Goal: Find specific page/section: Find specific page/section

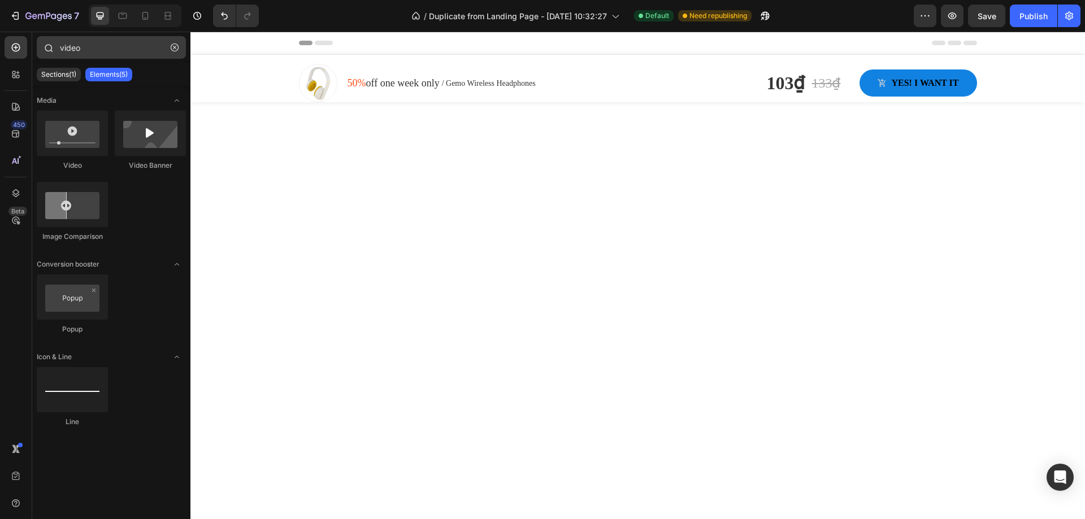
scroll to position [1660, 0]
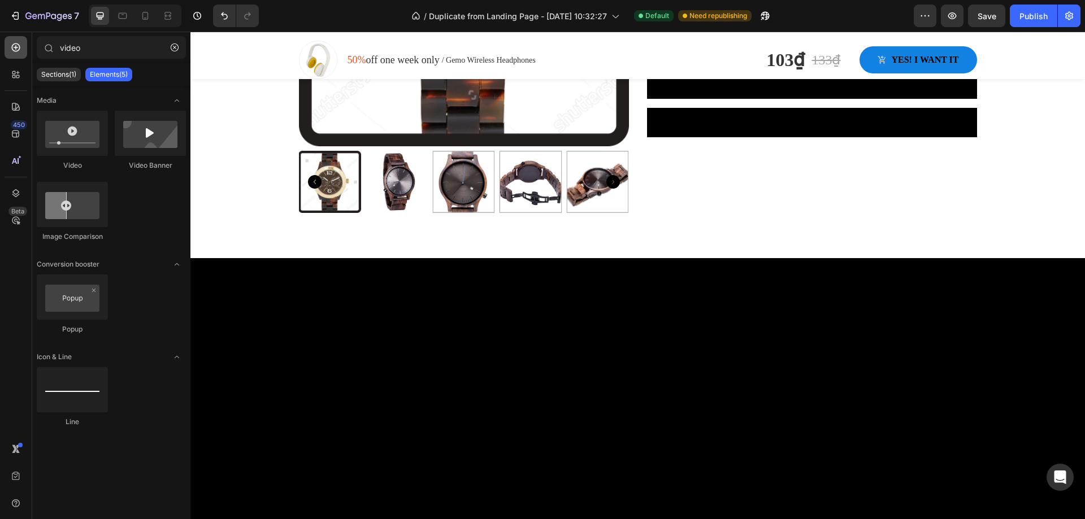
click at [13, 51] on icon at bounding box center [15, 47] width 11 height 11
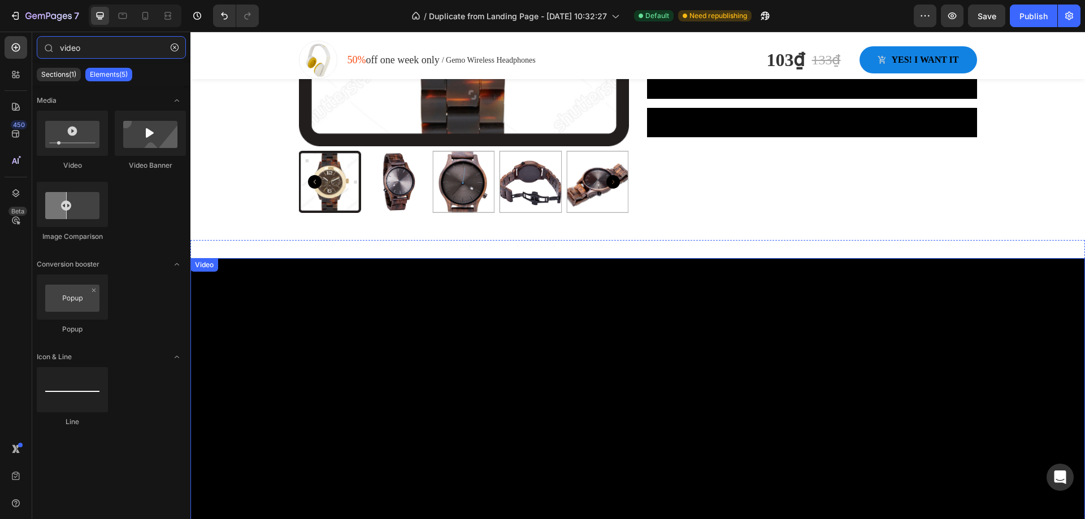
type input "video"
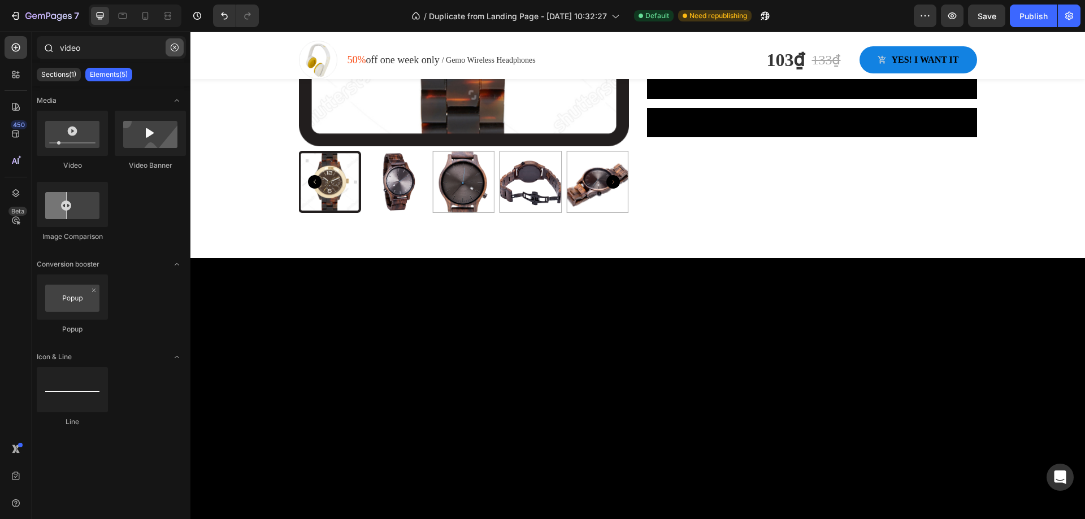
click at [168, 50] on button "button" at bounding box center [175, 47] width 18 height 18
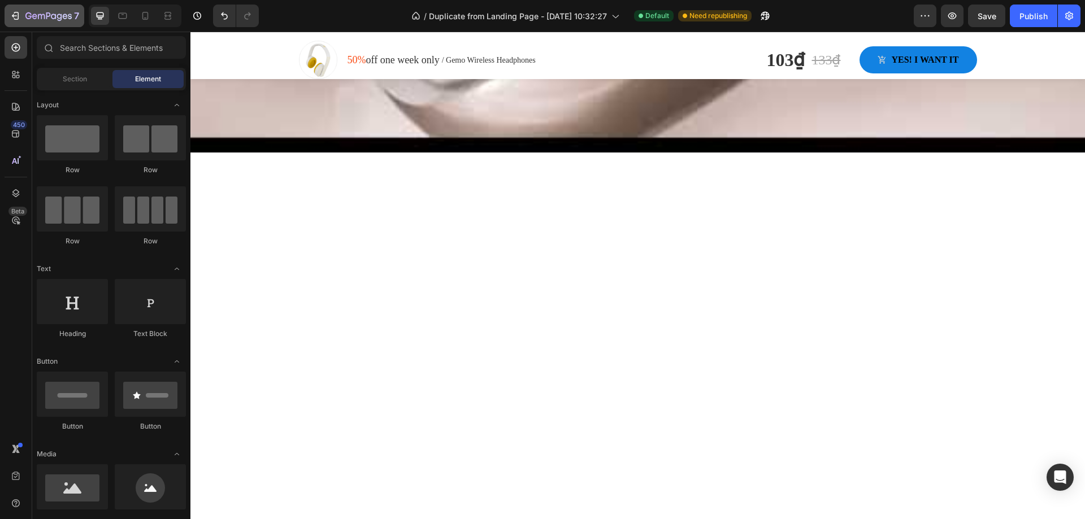
scroll to position [135, 0]
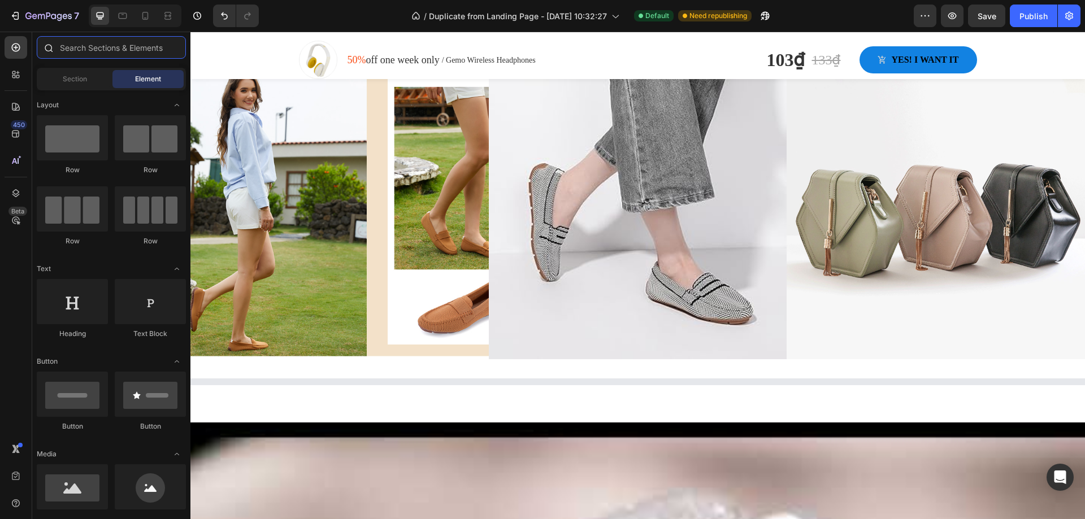
click at [127, 52] on input "text" at bounding box center [111, 47] width 149 height 23
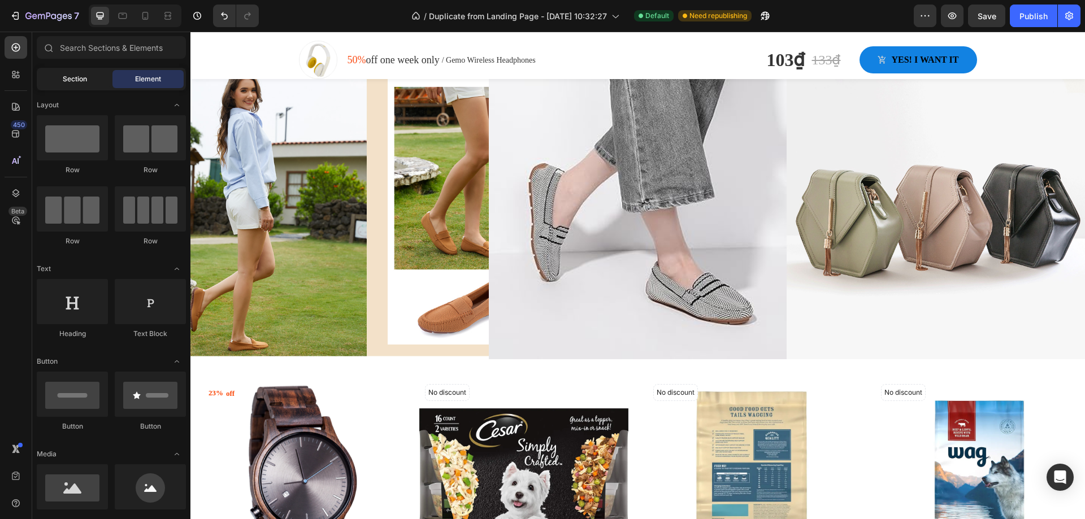
click at [94, 81] on div "Section" at bounding box center [74, 79] width 71 height 18
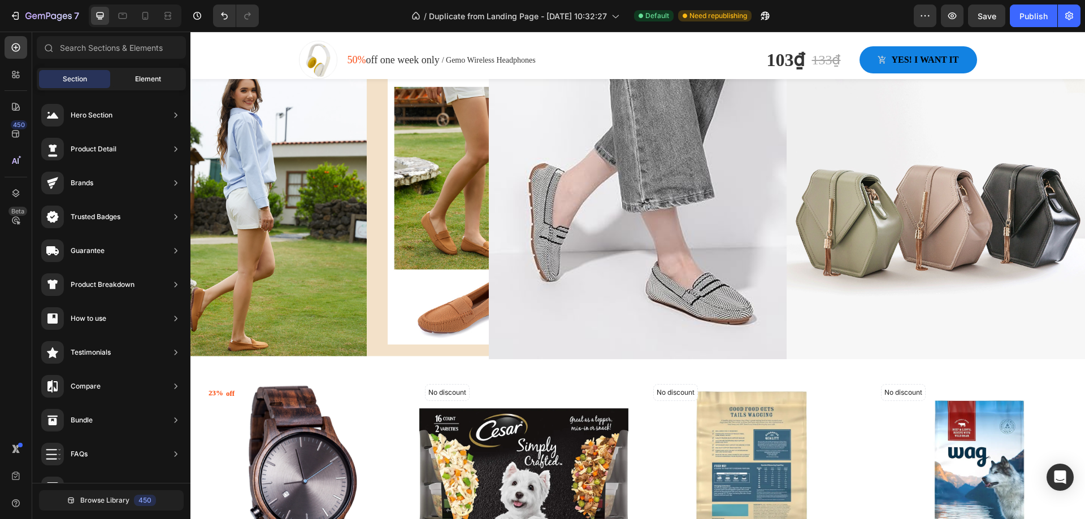
click at [133, 80] on div "Element" at bounding box center [147, 79] width 71 height 18
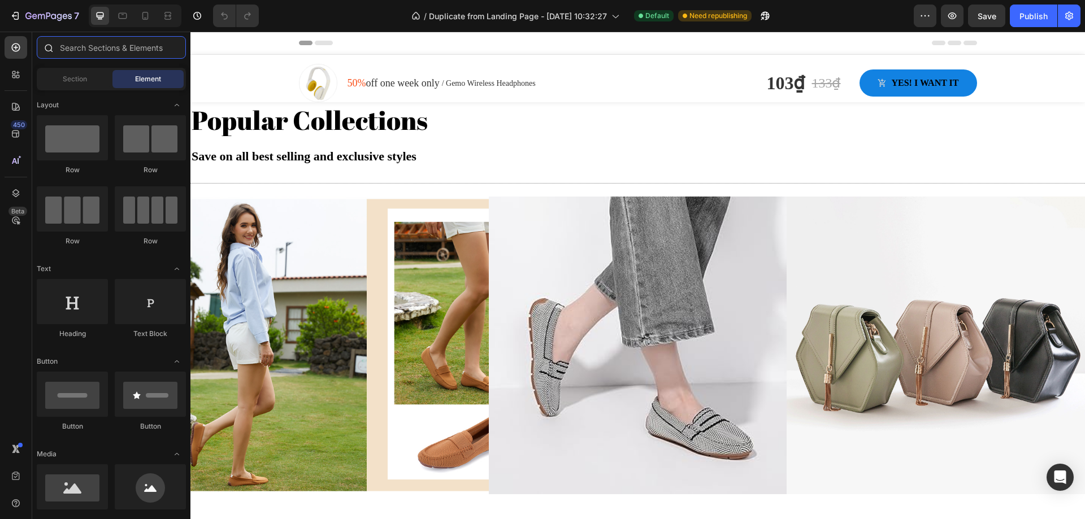
click at [145, 51] on input "text" at bounding box center [111, 47] width 149 height 23
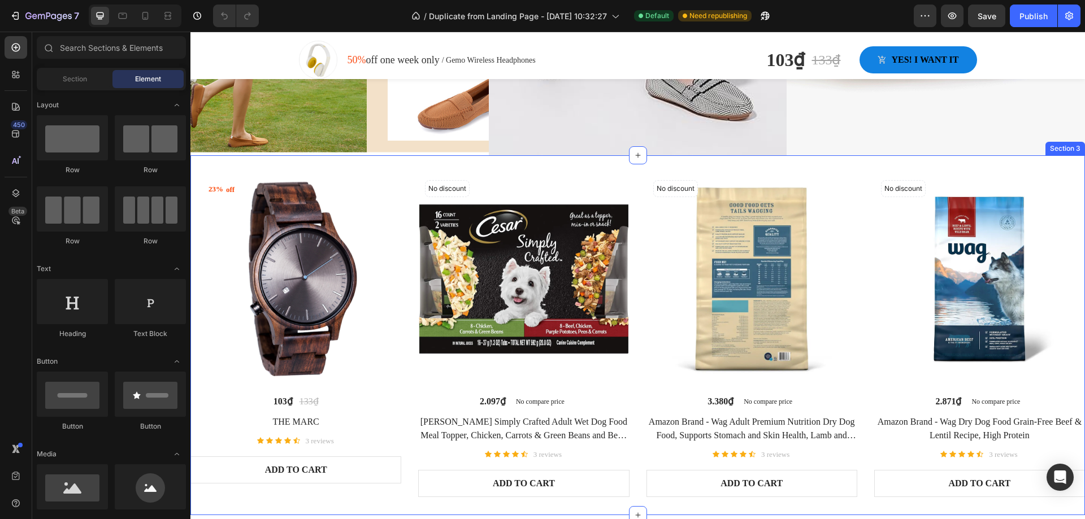
scroll to position [395, 0]
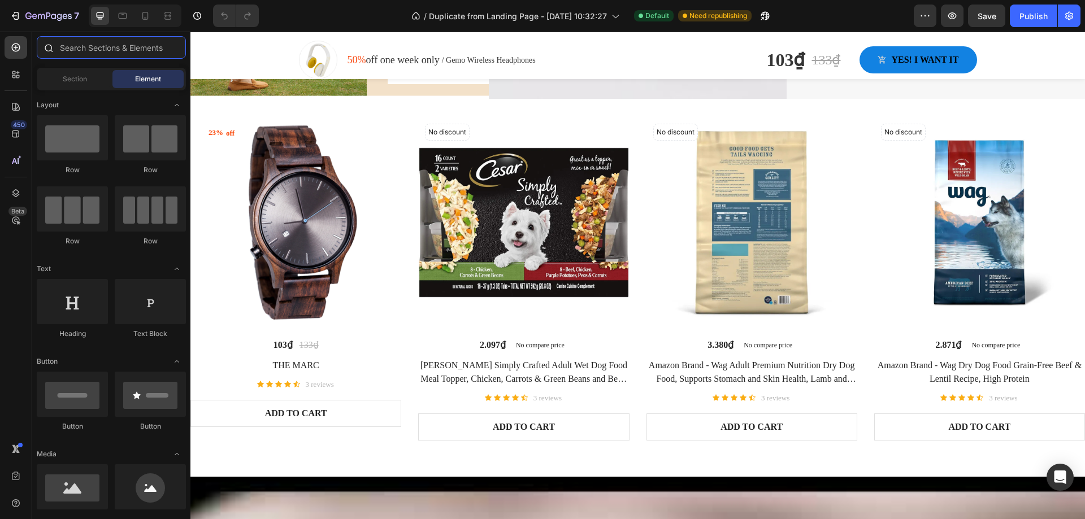
click at [127, 49] on input "text" at bounding box center [111, 47] width 149 height 23
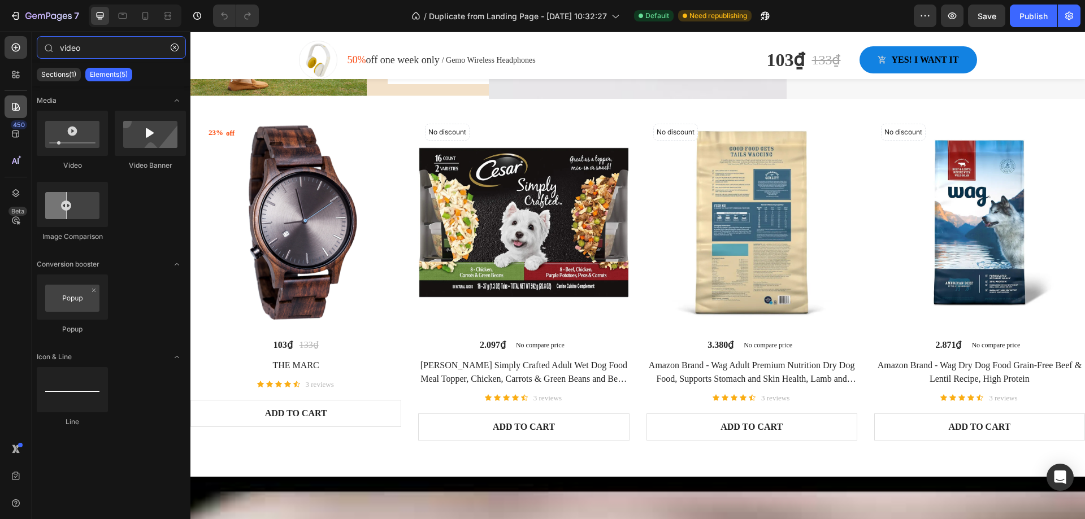
type input "video"
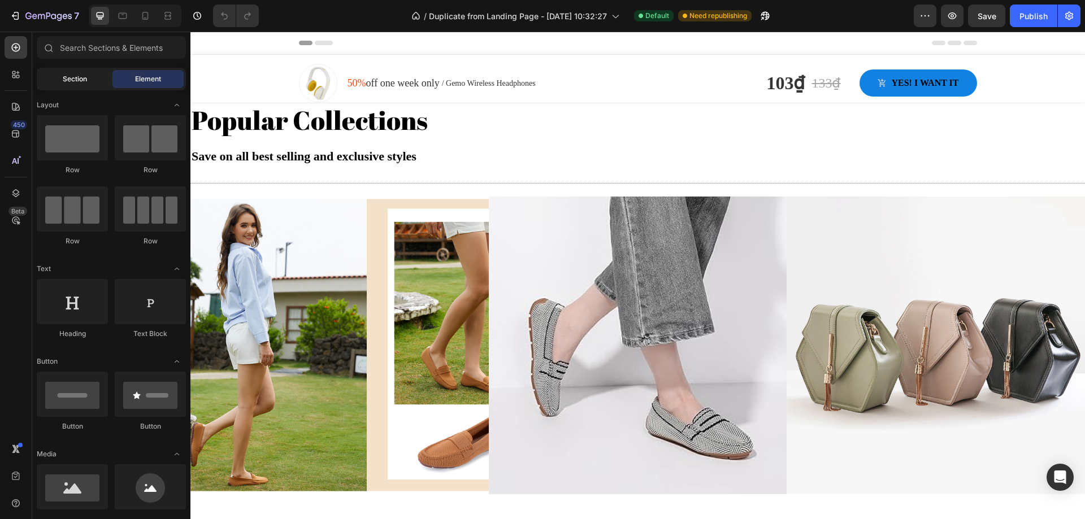
click at [82, 84] on div "Section" at bounding box center [74, 79] width 71 height 18
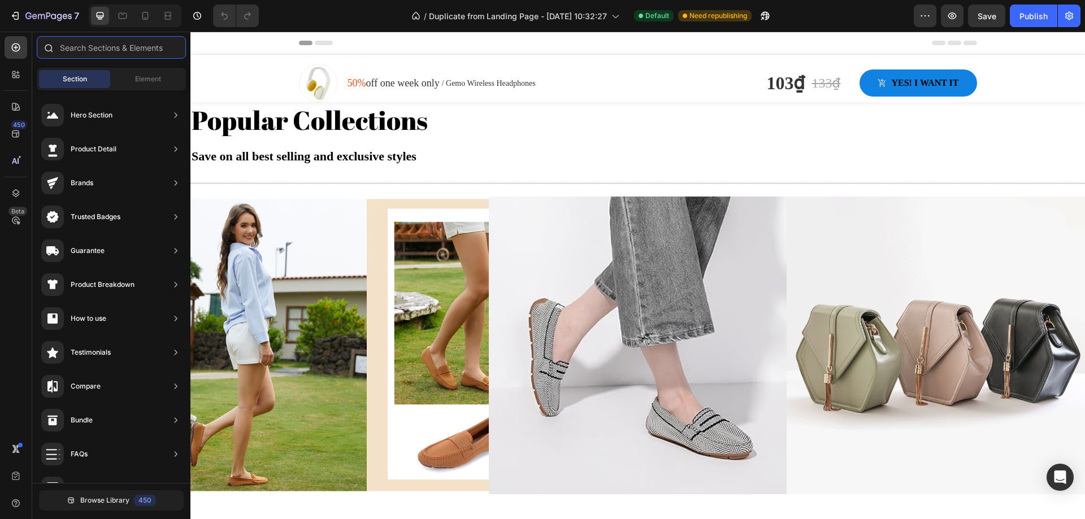
click at [115, 51] on input "text" at bounding box center [111, 47] width 149 height 23
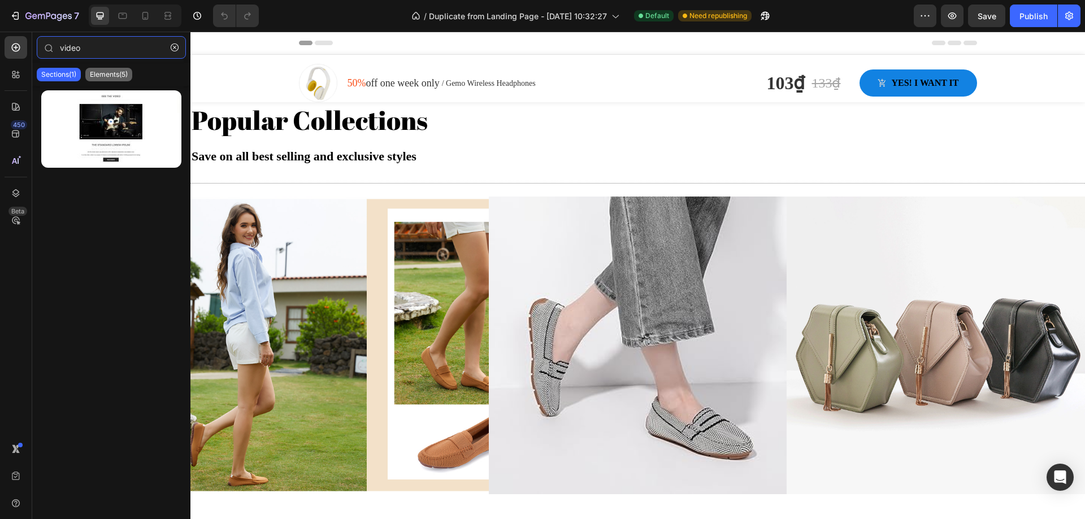
type input "video"
click at [118, 72] on p "Elements(5)" at bounding box center [109, 74] width 38 height 9
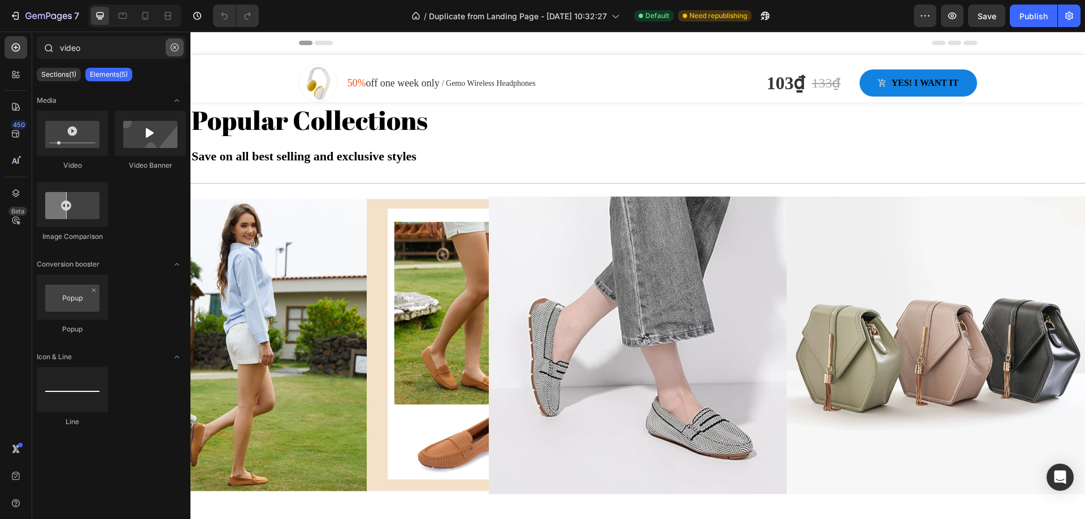
click at [177, 47] on icon "button" at bounding box center [175, 48] width 8 height 8
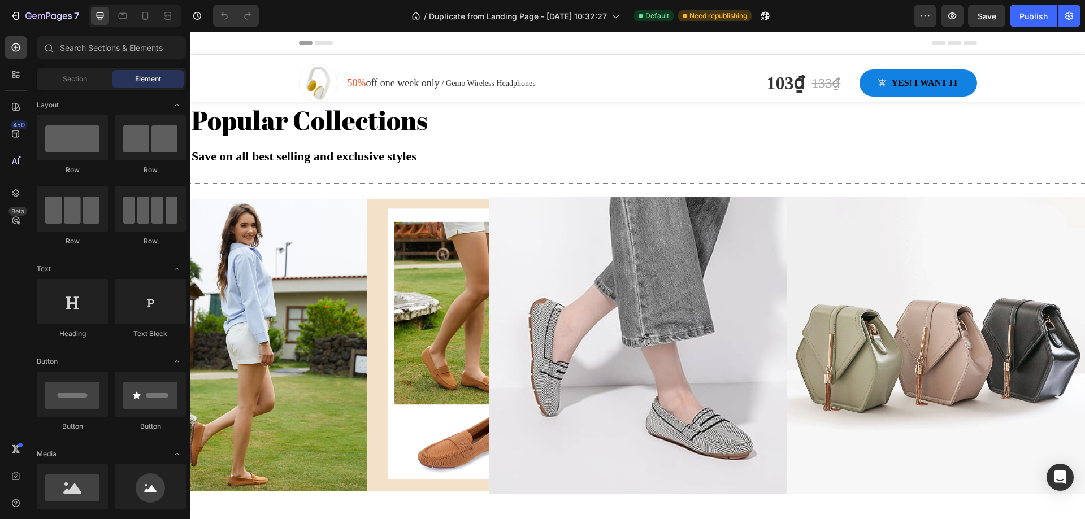
click at [138, 81] on span "Element" at bounding box center [148, 79] width 26 height 10
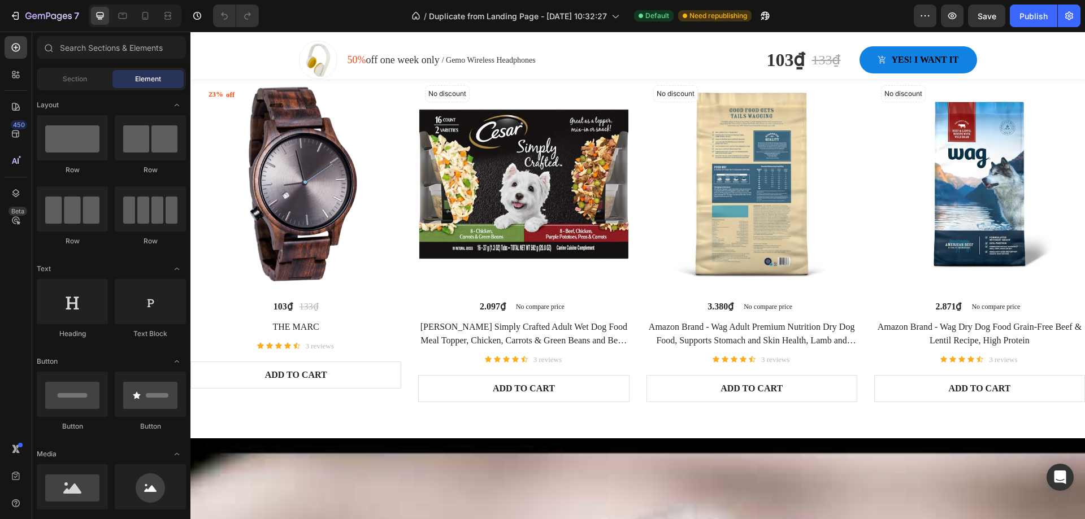
scroll to position [452, 0]
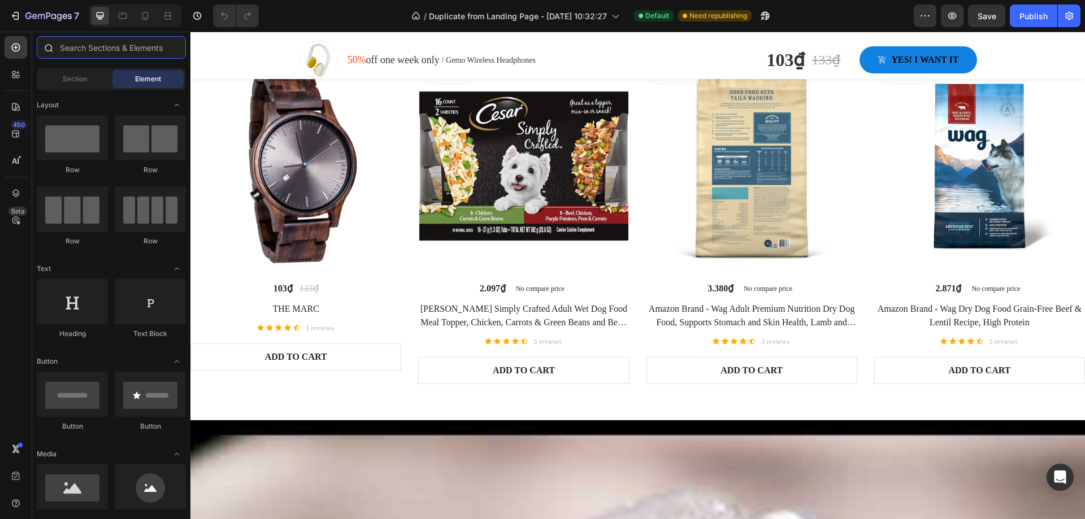
click at [118, 50] on input "text" at bounding box center [111, 47] width 149 height 23
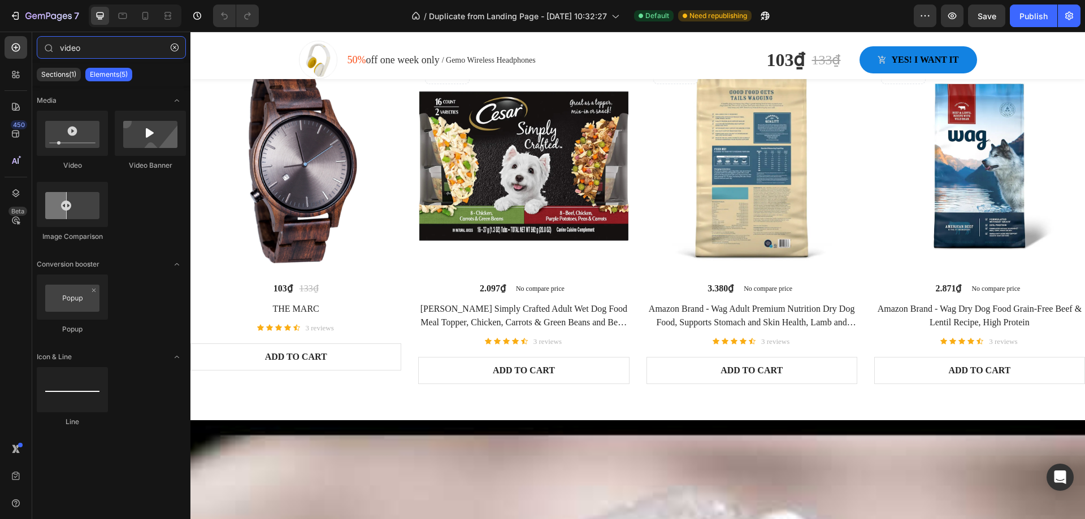
type input "video"
